Goal: Task Accomplishment & Management: Complete application form

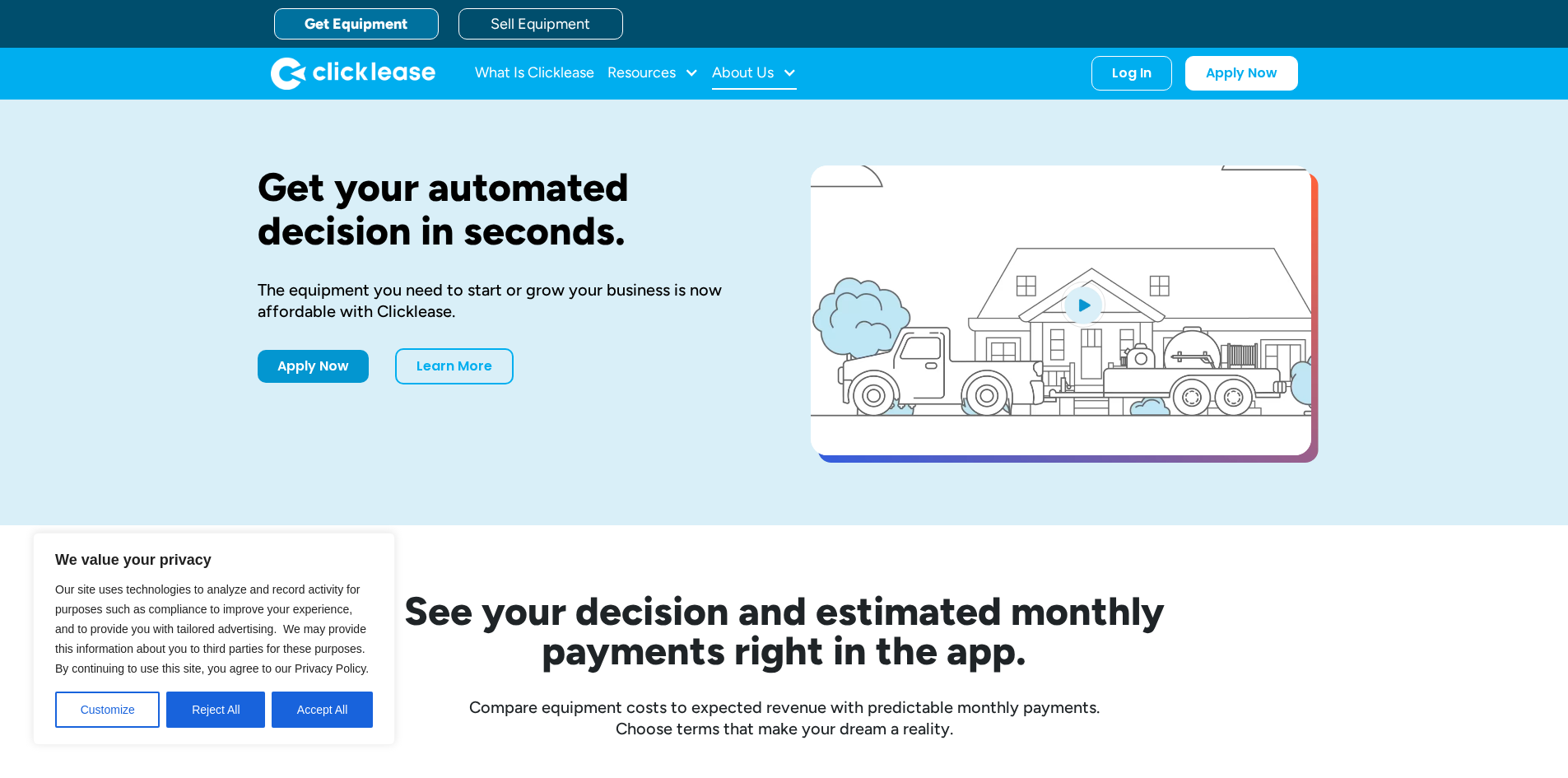
click at [770, 73] on div "About Us" at bounding box center [743, 73] width 61 height 0
click at [749, 123] on link "About Us" at bounding box center [757, 126] width 71 height 31
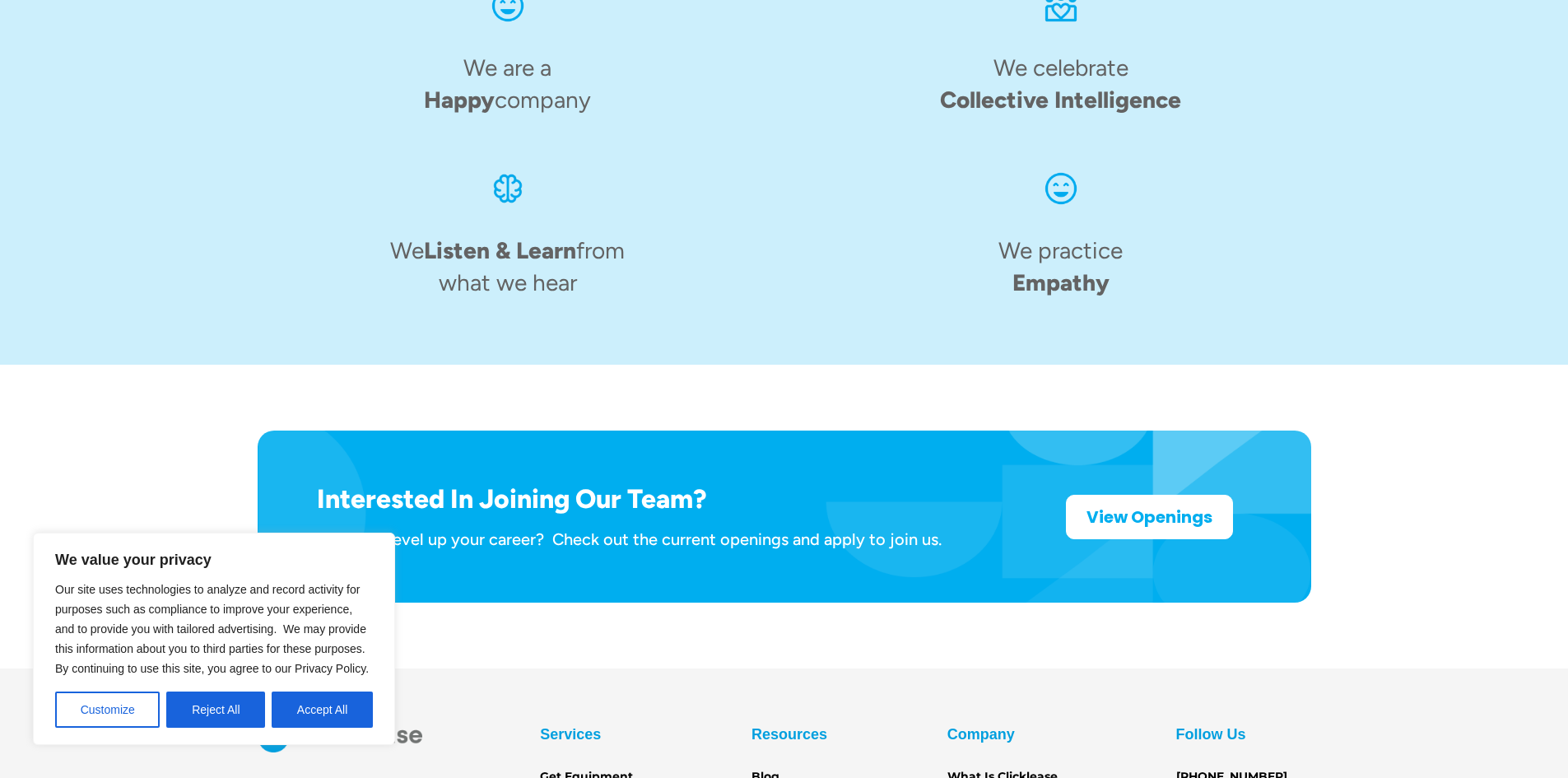
scroll to position [2534, 0]
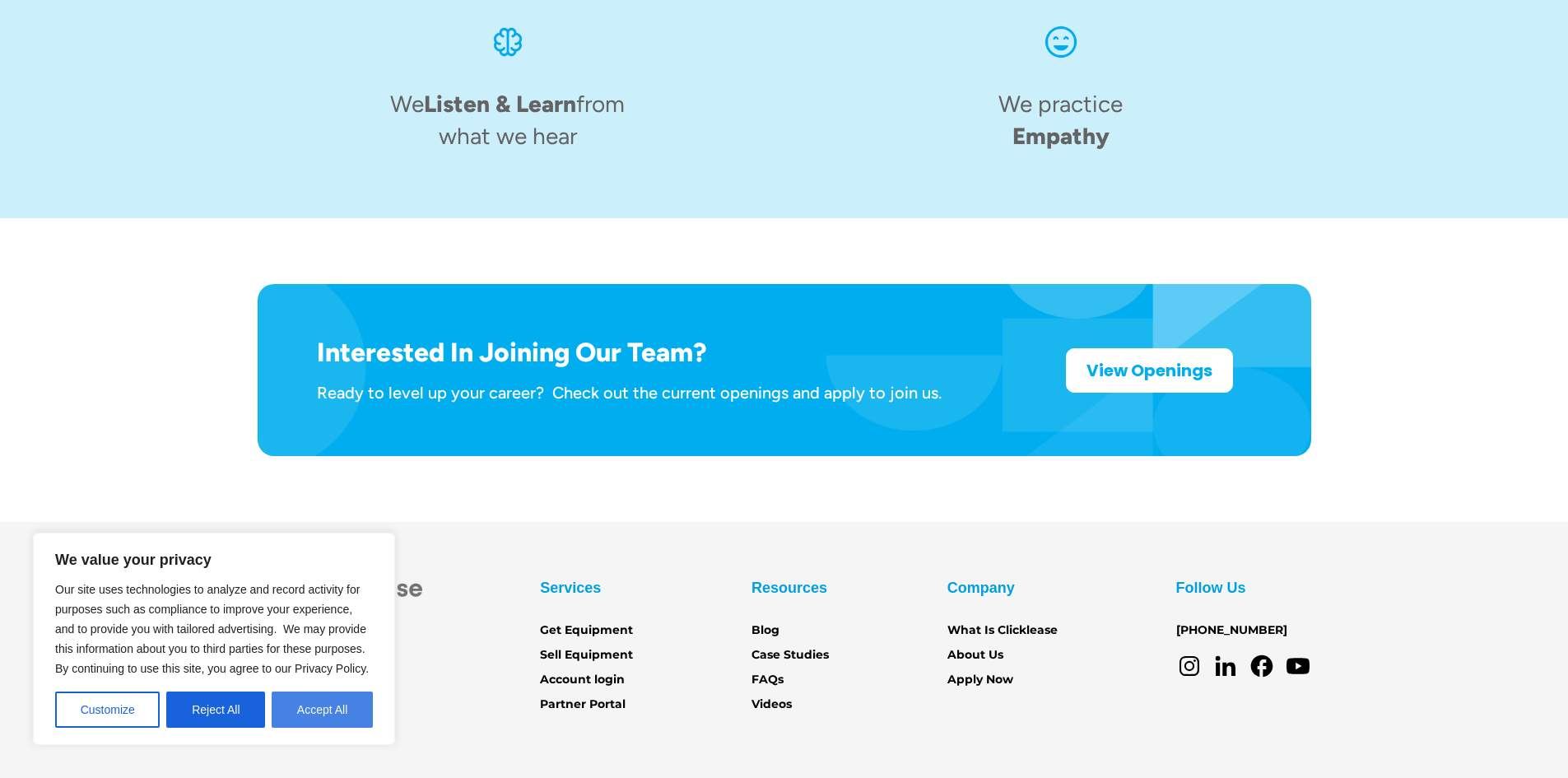
click at [333, 715] on button "Accept All" at bounding box center [322, 709] width 101 height 36
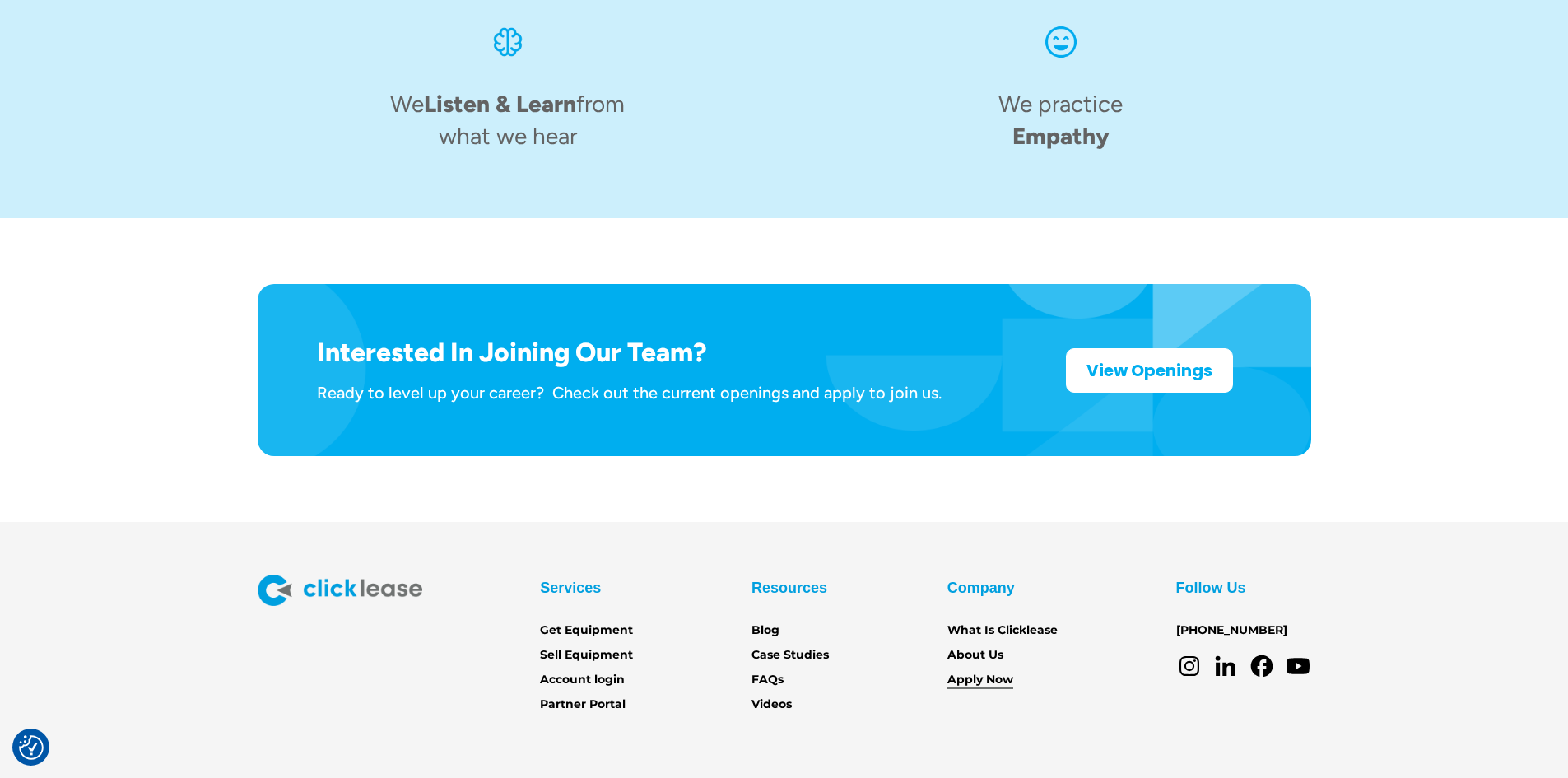
click at [991, 671] on link "Apply Now" at bounding box center [981, 679] width 66 height 18
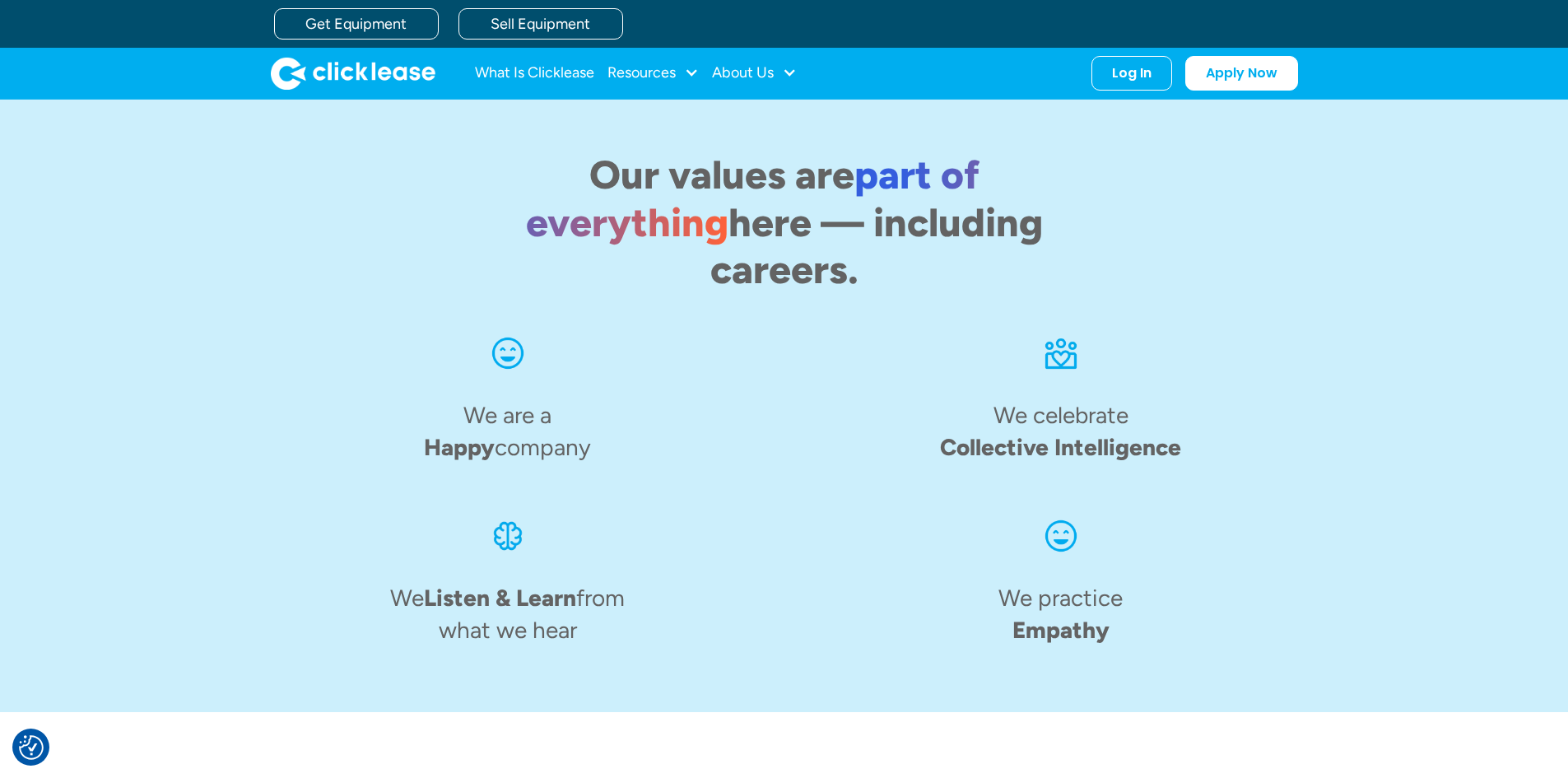
click at [349, 68] on img "home" at bounding box center [352, 73] width 165 height 33
